Goal: Transaction & Acquisition: Purchase product/service

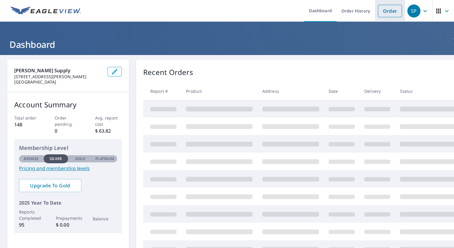
click at [382, 10] on link "Order" at bounding box center [390, 11] width 24 height 12
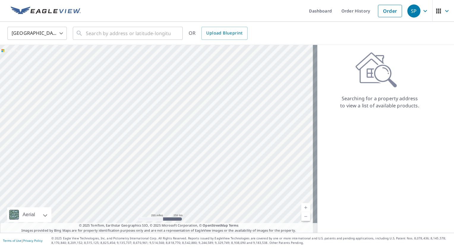
click at [121, 23] on div "United States [GEOGRAPHIC_DATA] ​ ​ OR Upload Blueprint" at bounding box center [227, 33] width 454 height 23
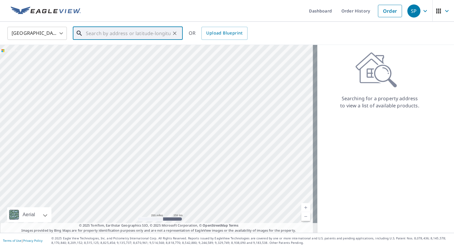
click at [111, 33] on input "text" at bounding box center [128, 33] width 85 height 17
paste input "[STREET_ADDRESS]"
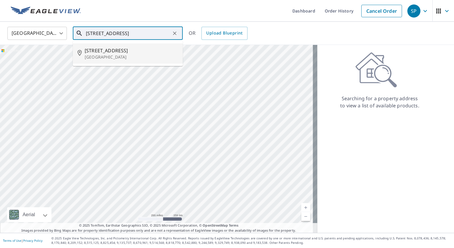
click at [125, 52] on span "[STREET_ADDRESS]" at bounding box center [131, 50] width 93 height 7
type input "[STREET_ADDRESS]"
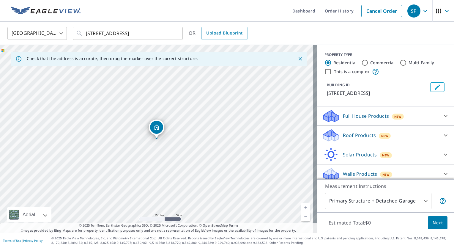
click at [362, 137] on p "Roof Products" at bounding box center [359, 135] width 33 height 7
click at [340, 153] on p "Premium" at bounding box center [341, 150] width 21 height 7
click at [331, 153] on input "Premium $27.5 - $81.25" at bounding box center [326, 150] width 9 height 7
checkbox input "true"
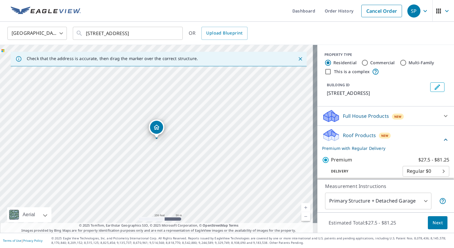
click at [433, 224] on span "Next" at bounding box center [438, 222] width 10 height 7
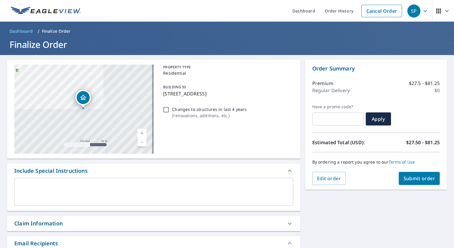
click at [133, 99] on div "[STREET_ADDRESS]" at bounding box center [83, 108] width 139 height 89
checkbox input "true"
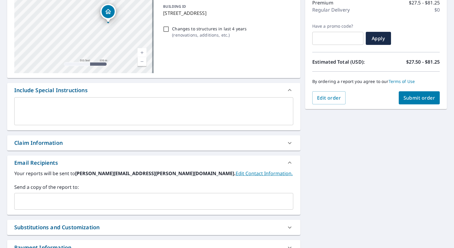
scroll to position [83, 0]
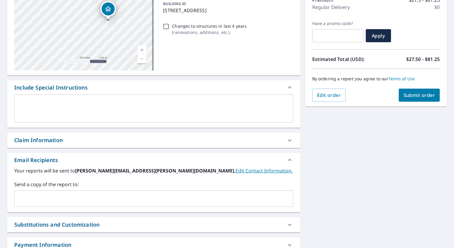
click at [81, 192] on div "​" at bounding box center [153, 198] width 279 height 17
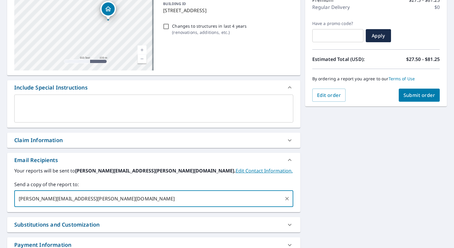
type input "[PERSON_NAME][EMAIL_ADDRESS][PERSON_NAME][DOMAIN_NAME]"
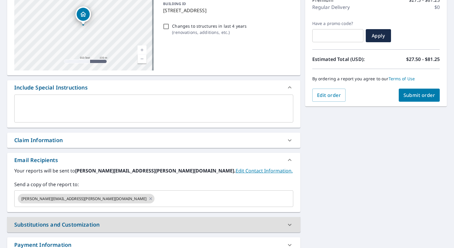
click at [420, 97] on span "Submit order" at bounding box center [420, 95] width 32 height 7
checkbox input "true"
